Goal: Check status: Check status

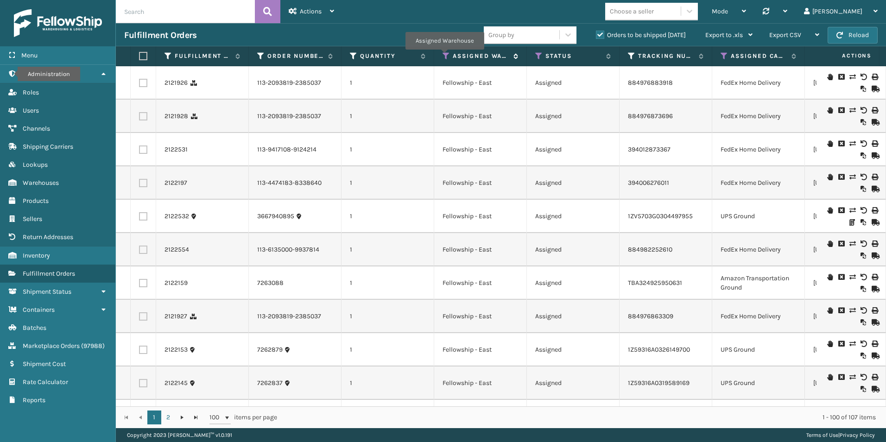
click at [444, 56] on icon at bounding box center [445, 56] width 7 height 8
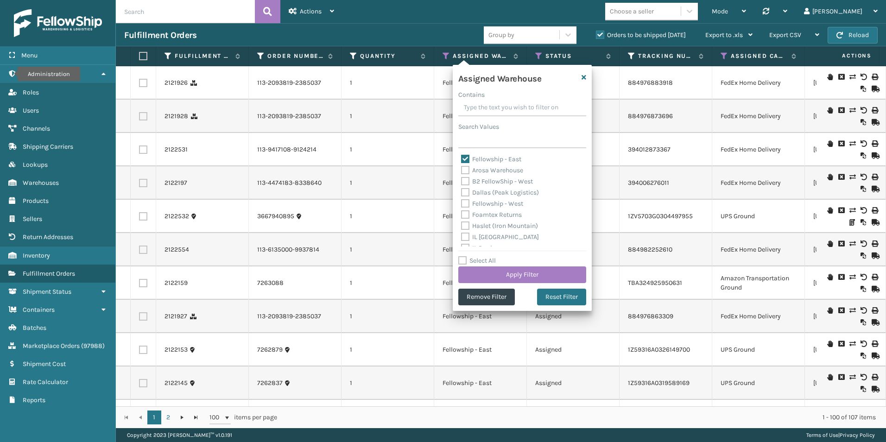
click at [465, 156] on label "Fellowship - East" at bounding box center [491, 159] width 60 height 8
click at [461, 156] on input "Fellowship - East" at bounding box center [461, 157] width 0 height 6
checkbox input "false"
click at [465, 202] on label "Fellowship - West" at bounding box center [492, 204] width 62 height 8
click at [461, 202] on input "Fellowship - West" at bounding box center [461, 201] width 0 height 6
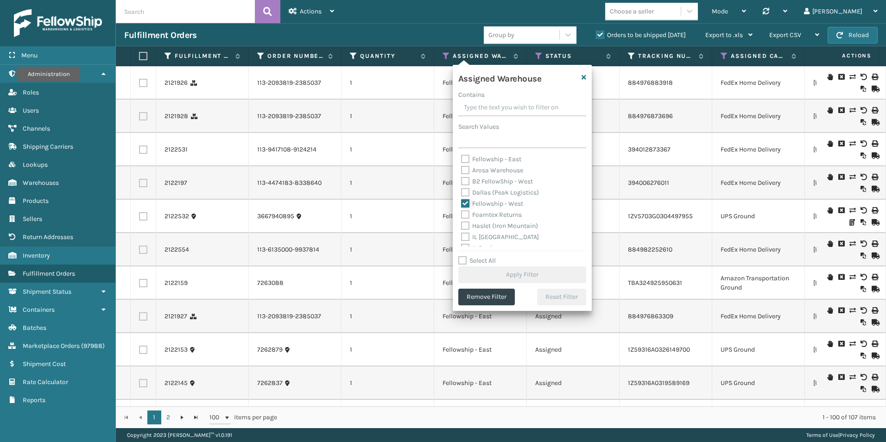
checkbox input "true"
click at [530, 277] on button "Apply Filter" at bounding box center [522, 274] width 128 height 17
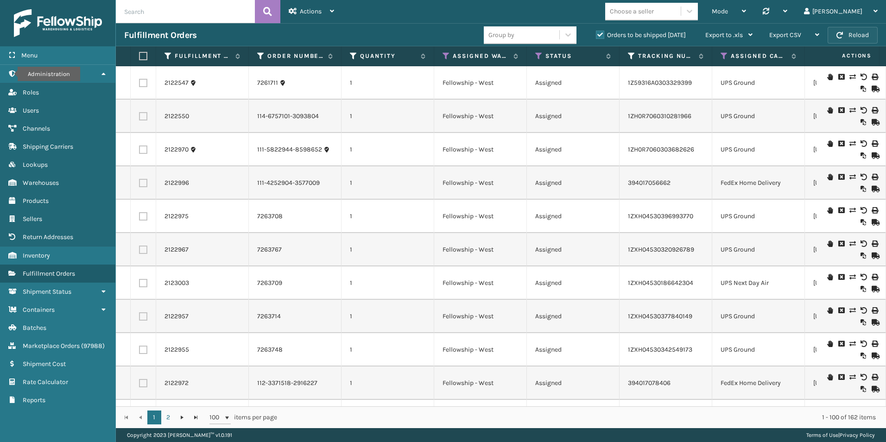
click at [856, 31] on button "Reload" at bounding box center [852, 35] width 50 height 17
